Goal: Navigation & Orientation: Find specific page/section

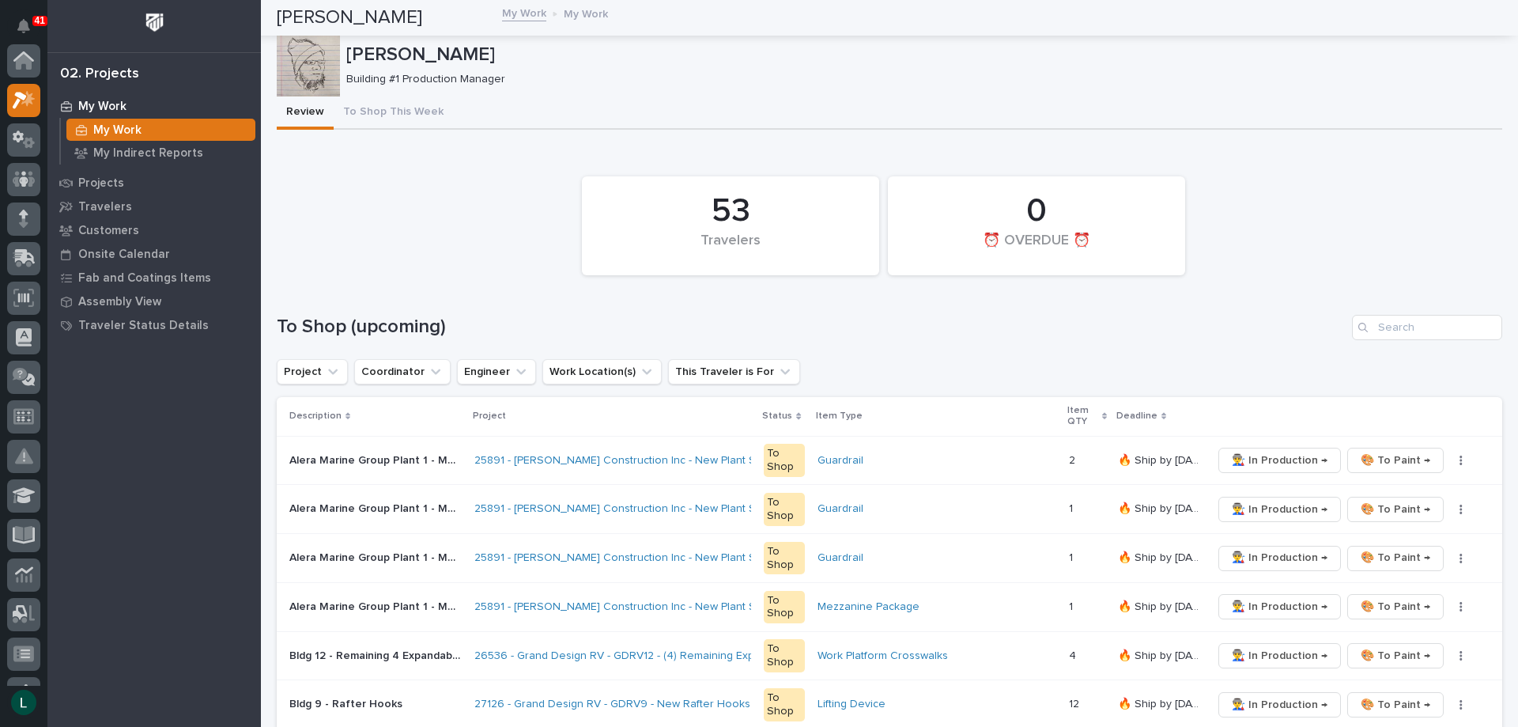
scroll to position [40, 0]
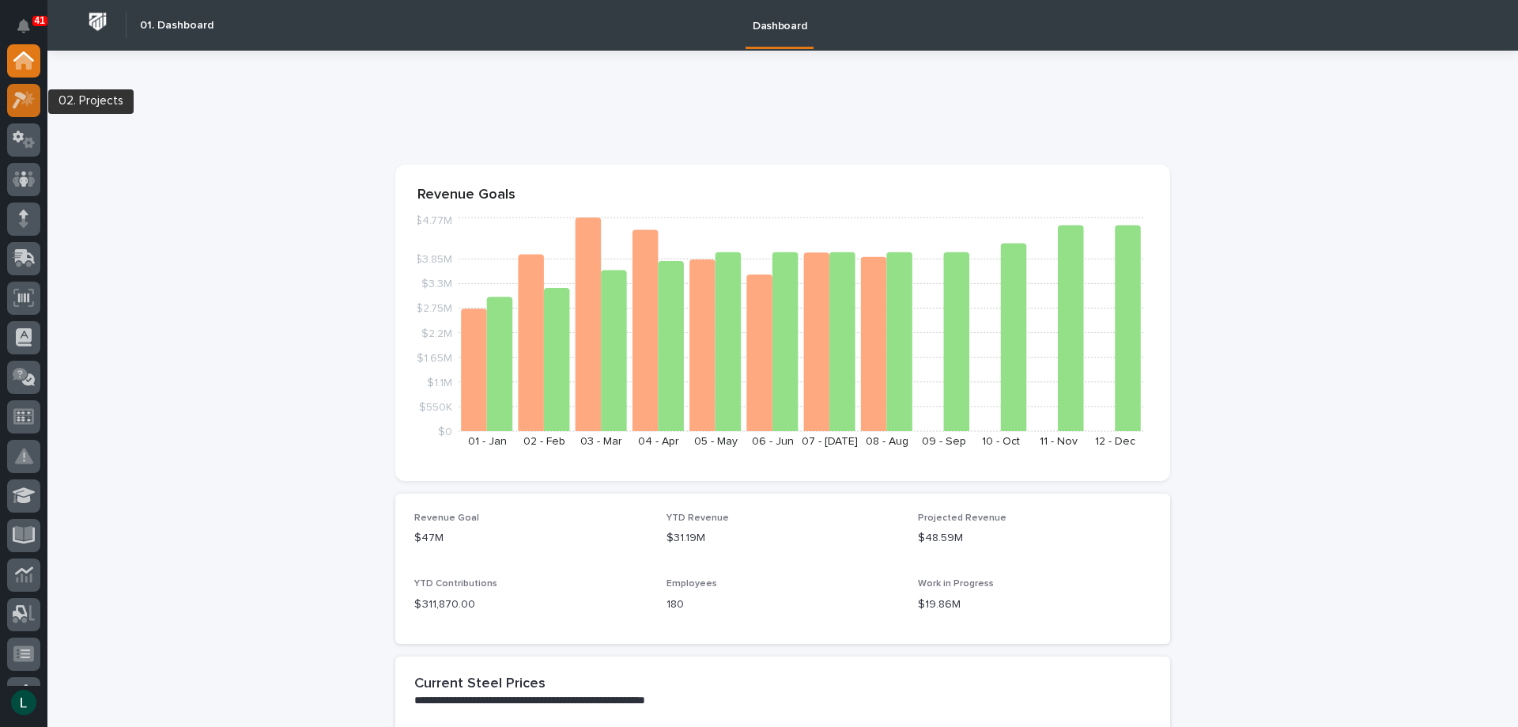
click at [29, 99] on icon at bounding box center [27, 98] width 13 height 16
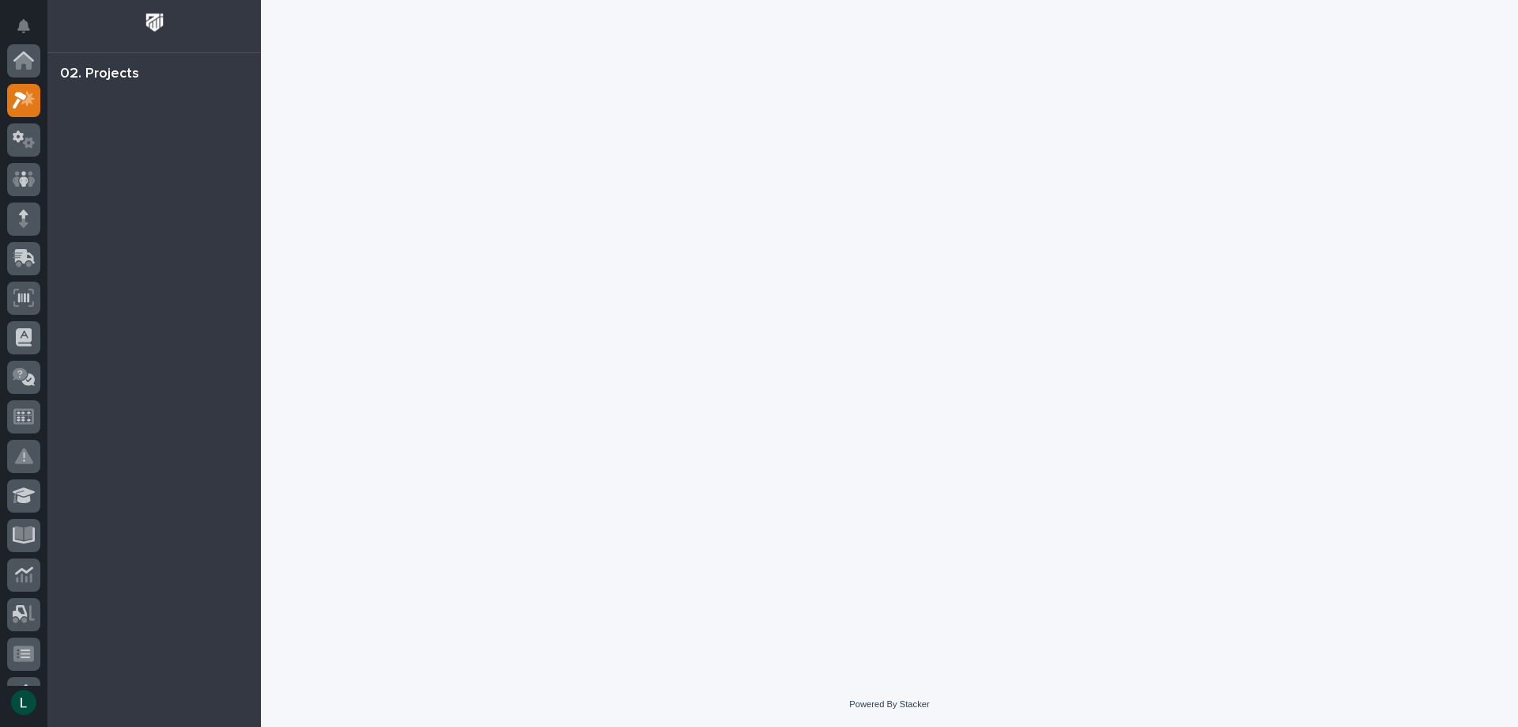
scroll to position [40, 0]
